Goal: Browse casually: Explore the website without a specific task or goal

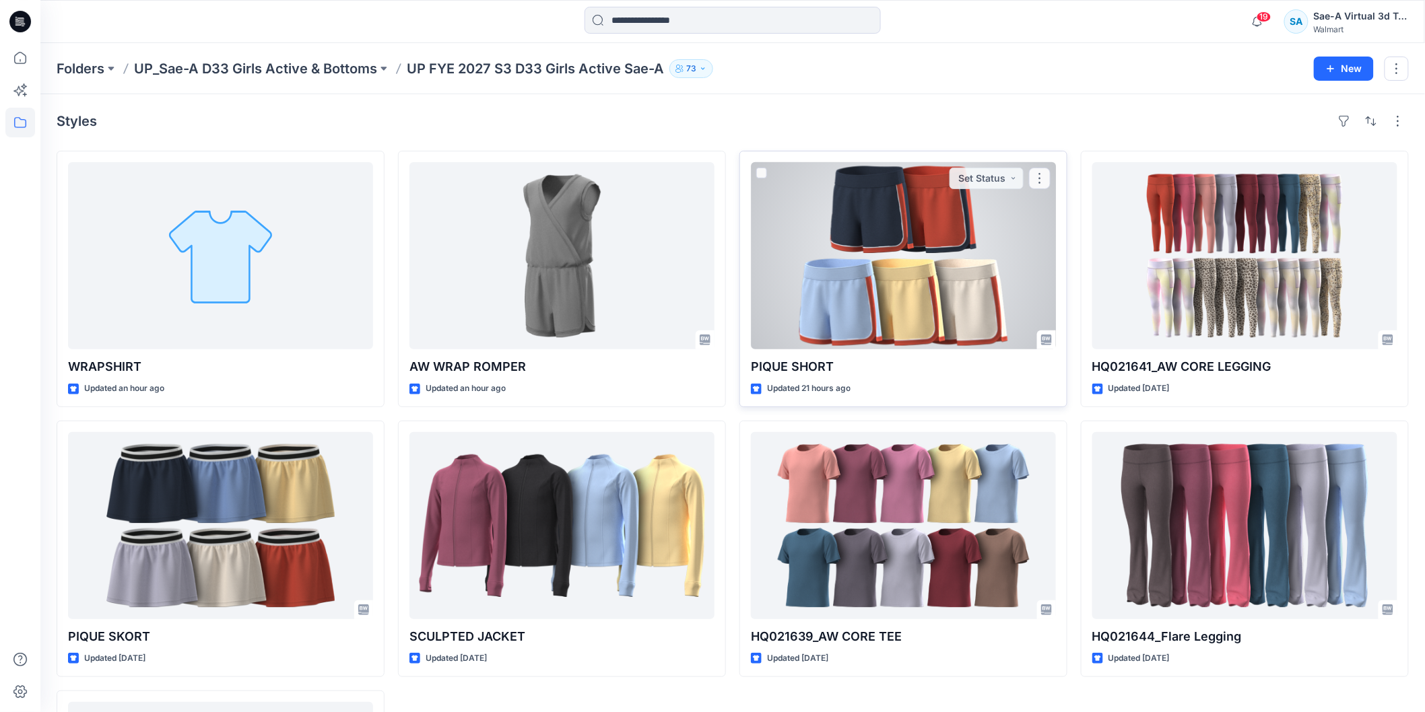
click at [904, 263] on div at bounding box center [903, 255] width 305 height 187
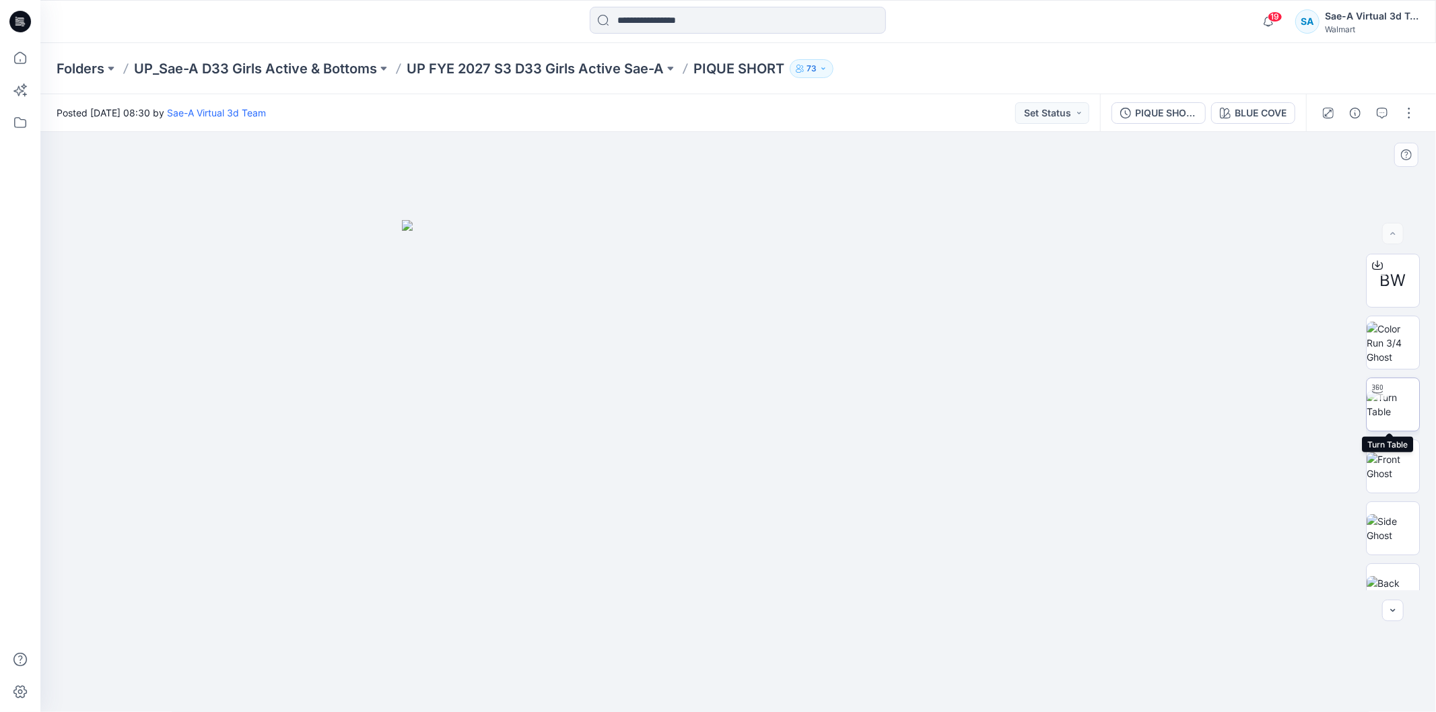
click at [1379, 413] on img at bounding box center [1393, 405] width 53 height 28
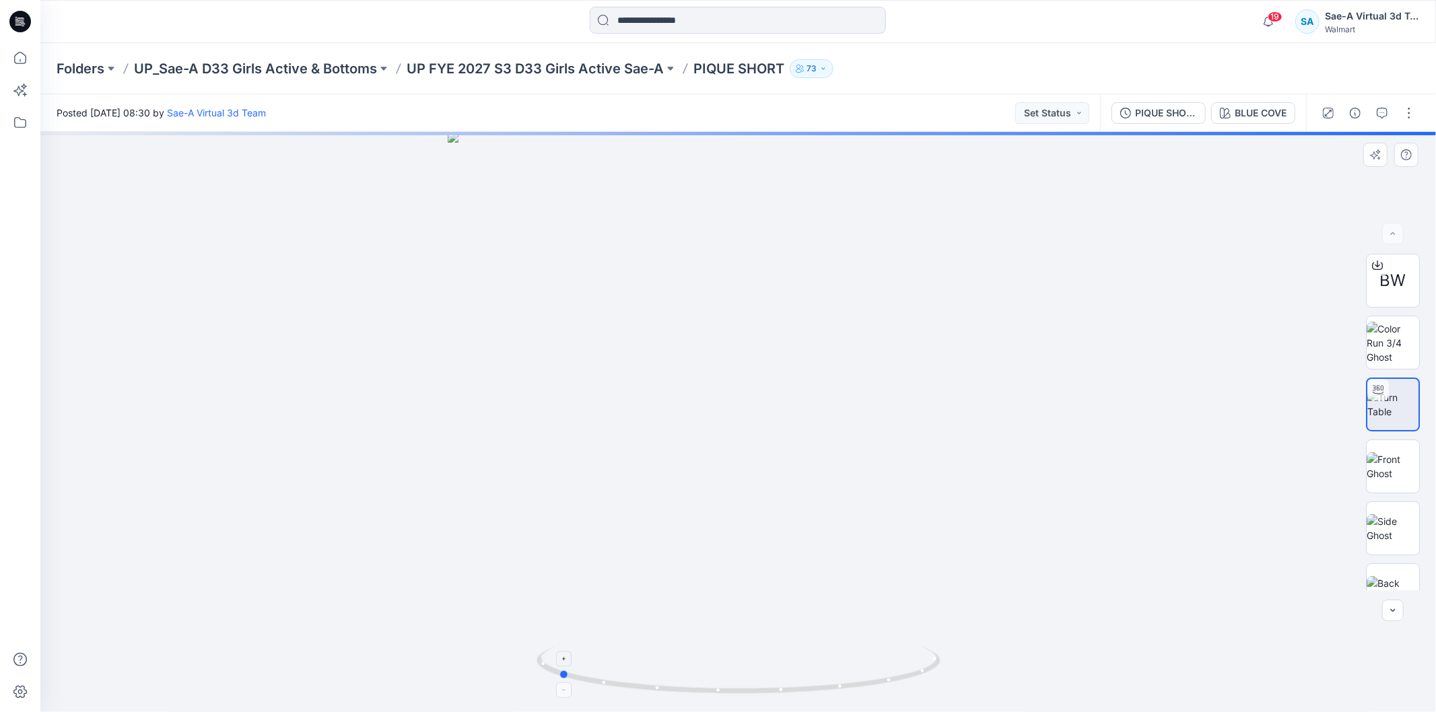
drag, startPoint x: 850, startPoint y: 679, endPoint x: 698, endPoint y: 683, distance: 152.3
click at [698, 683] on icon at bounding box center [740, 672] width 407 height 51
drag, startPoint x: 785, startPoint y: 591, endPoint x: 750, endPoint y: 308, distance: 285.6
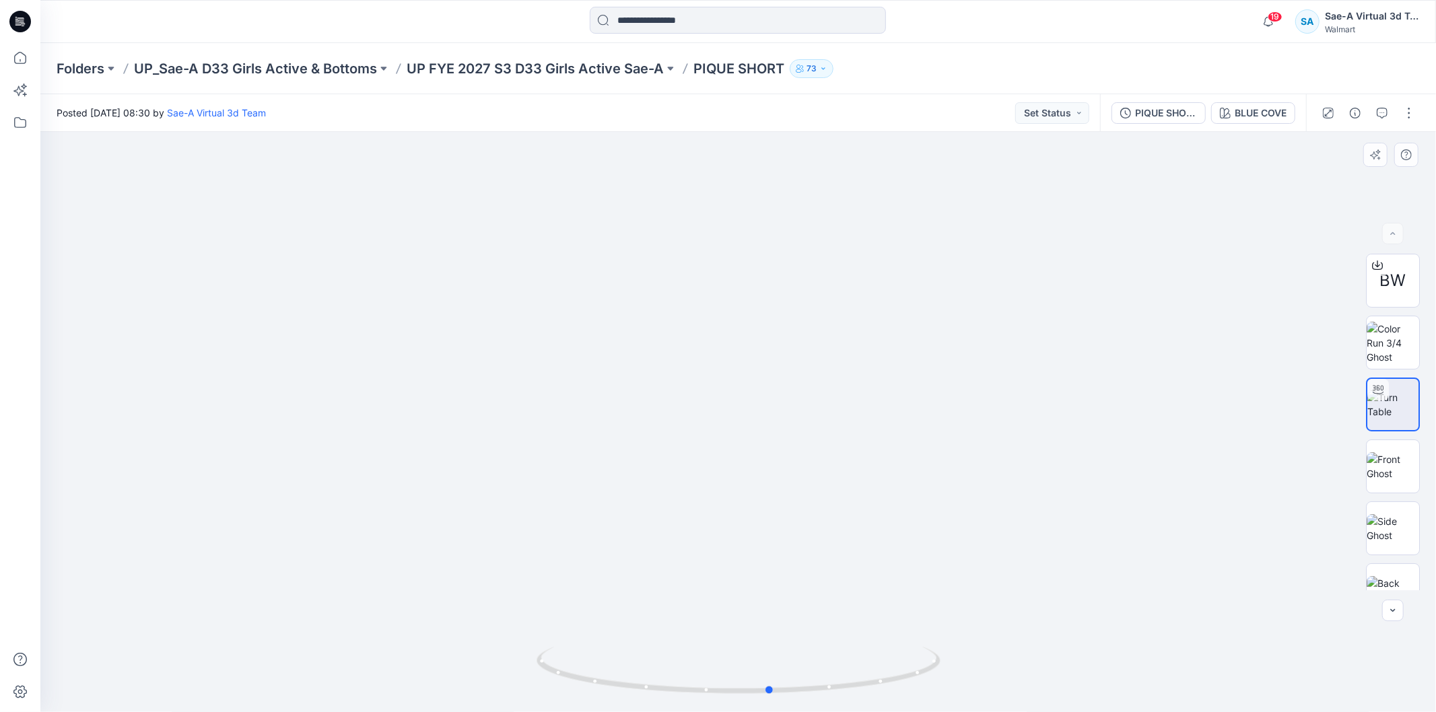
drag, startPoint x: 887, startPoint y: 678, endPoint x: 1100, endPoint y: 656, distance: 213.9
click at [1100, 656] on div at bounding box center [738, 422] width 1396 height 580
drag, startPoint x: 845, startPoint y: 681, endPoint x: 636, endPoint y: 688, distance: 209.5
click at [636, 688] on icon at bounding box center [740, 672] width 407 height 51
drag, startPoint x: 877, startPoint y: 685, endPoint x: 653, endPoint y: 689, distance: 224.3
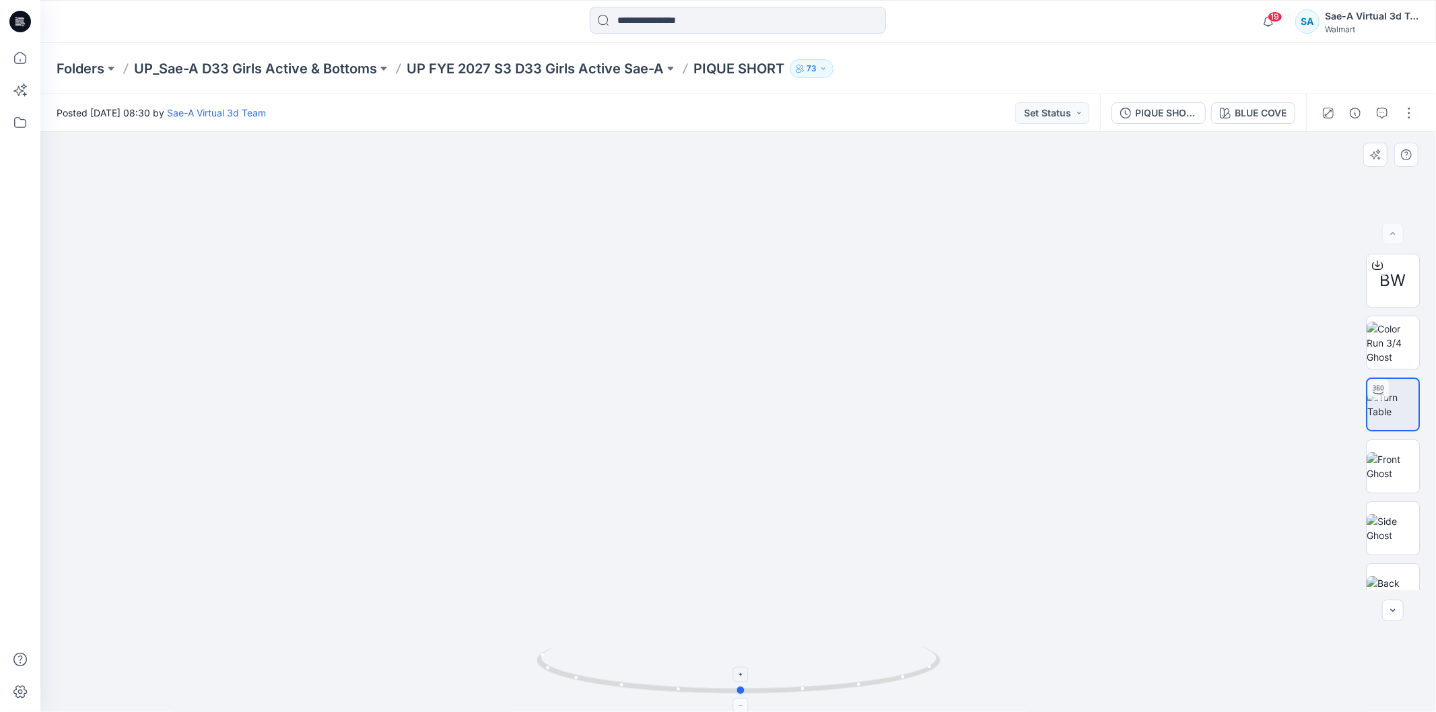
click at [653, 689] on icon at bounding box center [740, 672] width 407 height 51
click at [28, 17] on icon at bounding box center [20, 22] width 22 height 22
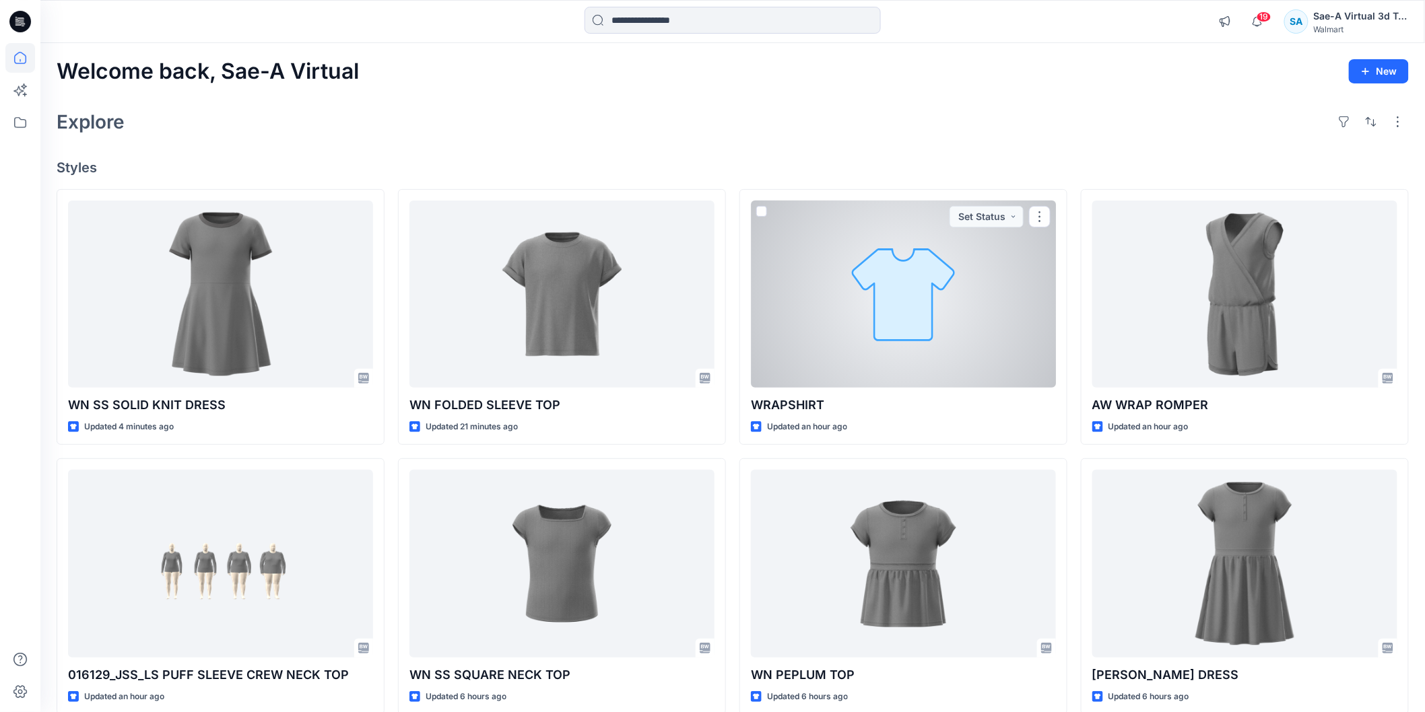
click at [923, 326] on div at bounding box center [903, 294] width 305 height 187
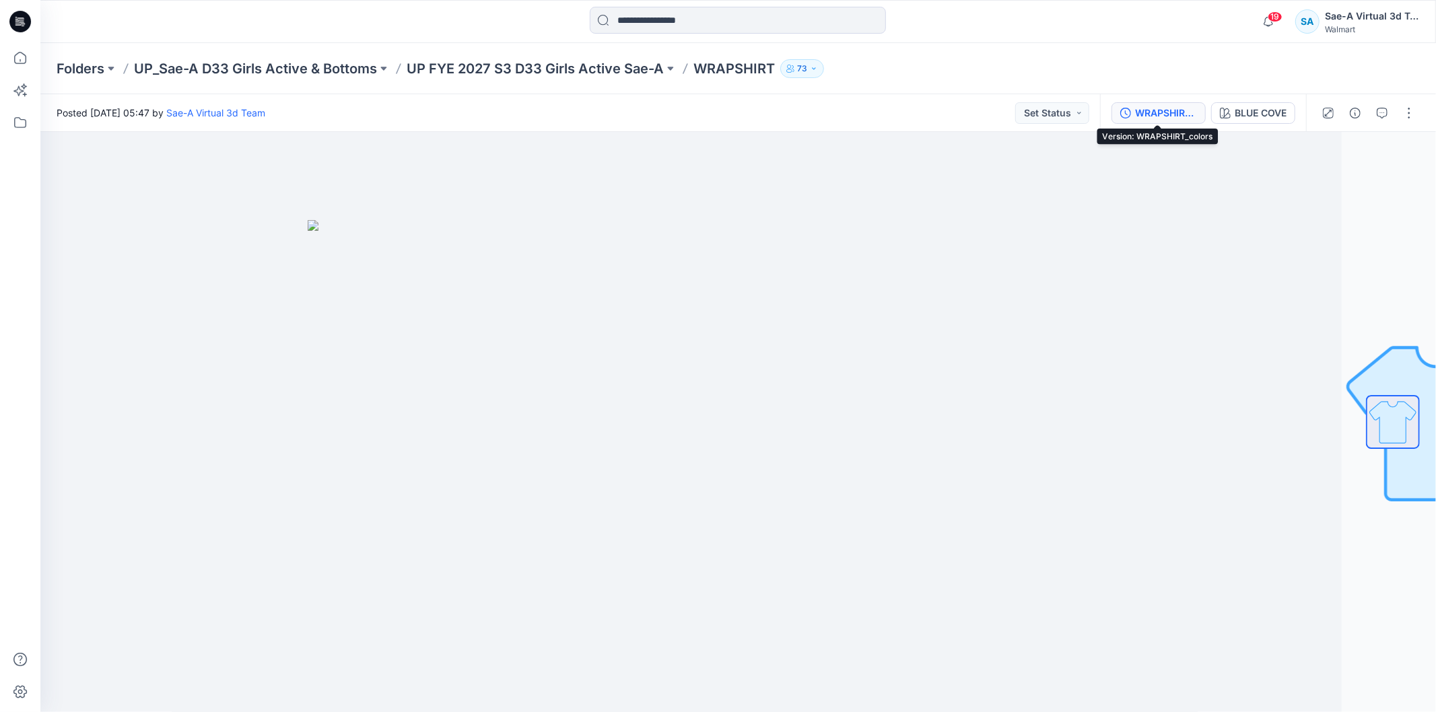
click at [1182, 108] on div "WRAPSHIRT_colors" at bounding box center [1166, 113] width 62 height 15
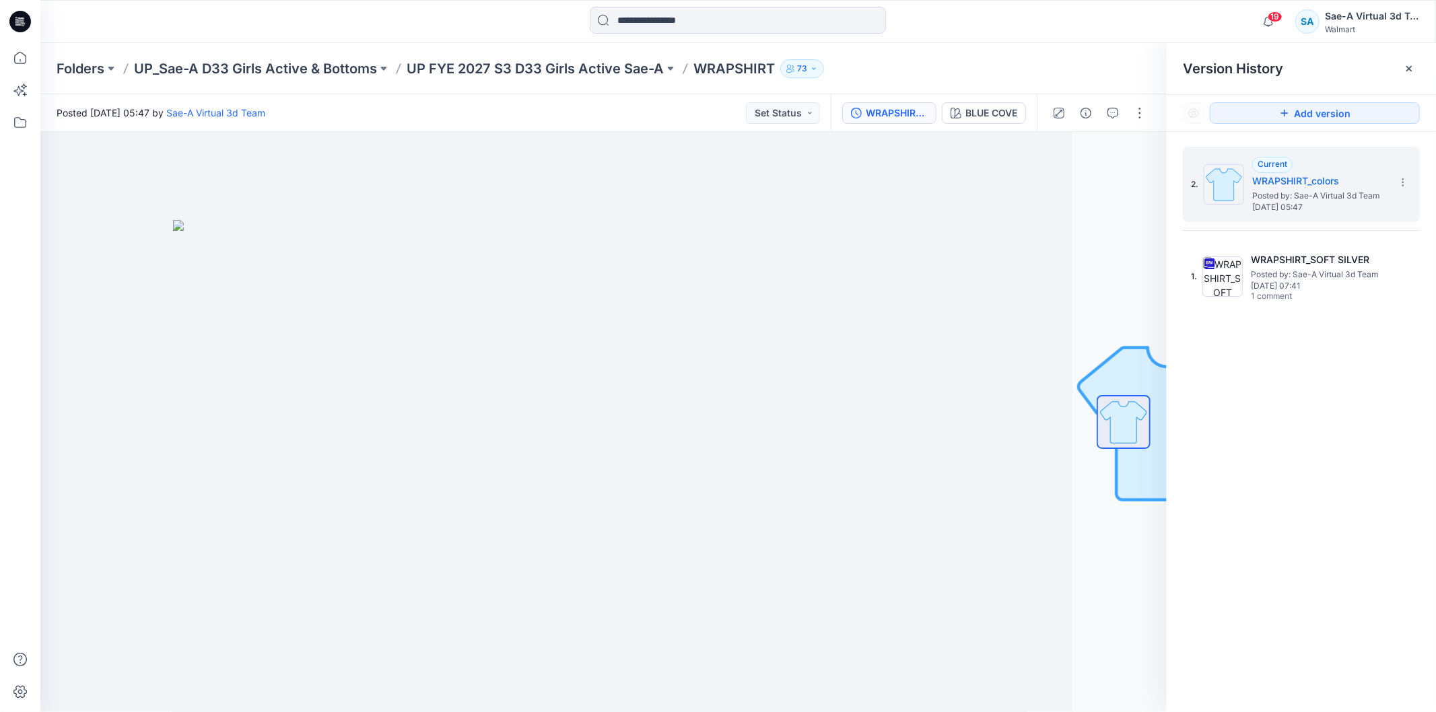
click at [18, 22] on icon at bounding box center [20, 22] width 22 height 22
